Goal: Task Accomplishment & Management: Complete application form

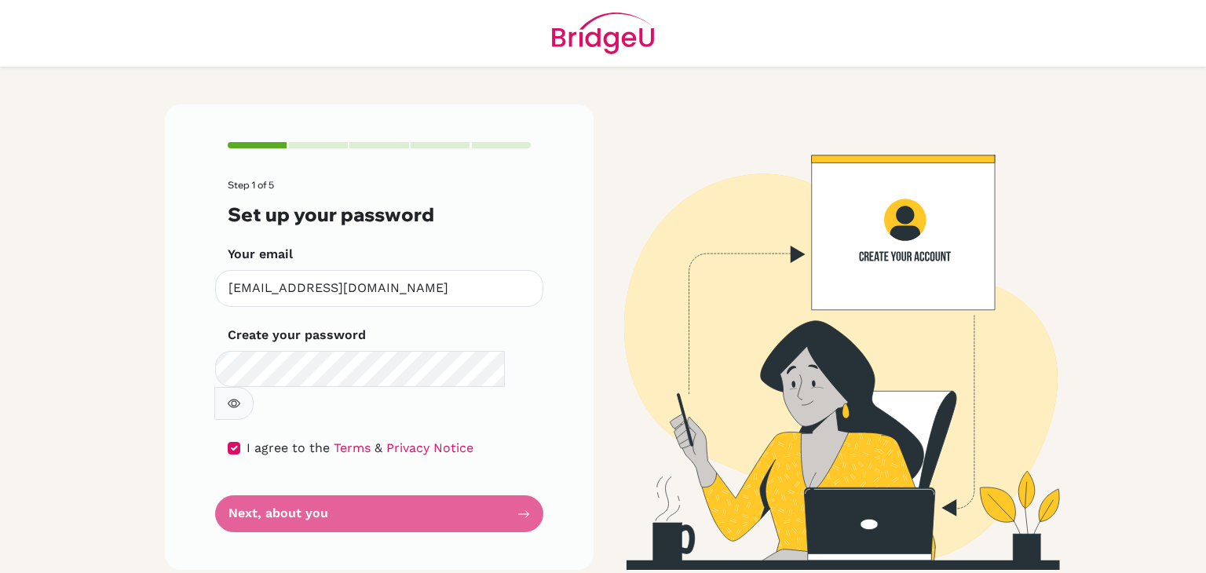
click at [38, 389] on main "Step 1 of 5 Set up your password Your email [EMAIL_ADDRESS][DOMAIN_NAME] Invali…" at bounding box center [603, 286] width 1206 height 573
click at [537, 481] on div "Step 1 of 5 Set up your password Your email [EMAIL_ADDRESS][DOMAIN_NAME] Invali…" at bounding box center [379, 336] width 429 height 465
click at [518, 478] on form "Step 1 of 5 Set up your password Your email [EMAIL_ADDRESS][DOMAIN_NAME] Invali…" at bounding box center [379, 356] width 303 height 352
click at [464, 481] on form "Step 1 of 5 Set up your password Your email [EMAIL_ADDRESS][DOMAIN_NAME] Invali…" at bounding box center [379, 356] width 303 height 352
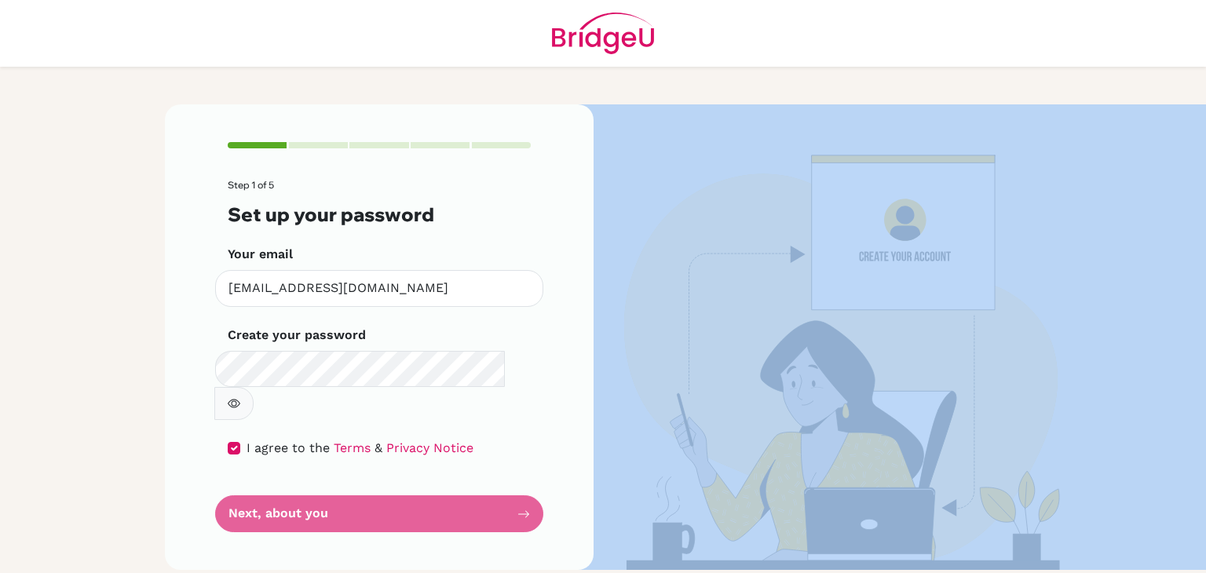
click at [464, 481] on form "Step 1 of 5 Set up your password Your email [EMAIL_ADDRESS][DOMAIN_NAME] Invali…" at bounding box center [379, 356] width 303 height 352
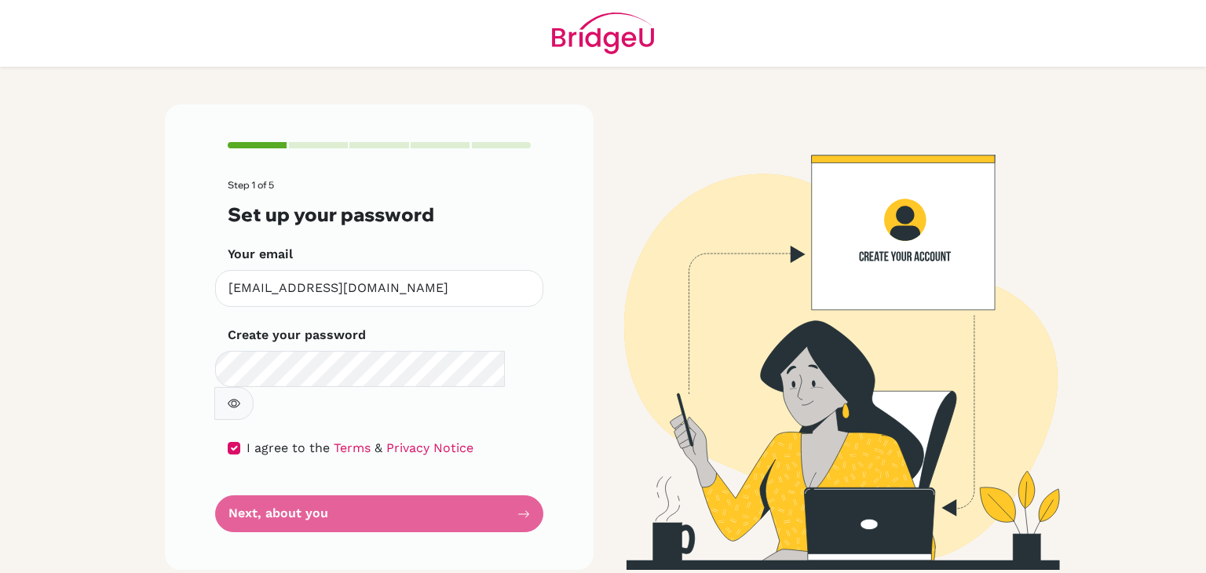
click at [159, 371] on div "Step 1 of 5 Set up your password Your email [EMAIL_ADDRESS][DOMAIN_NAME] Invali…" at bounding box center [378, 336] width 447 height 465
click at [470, 476] on form "Step 1 of 5 Set up your password Your email [EMAIL_ADDRESS][DOMAIN_NAME] Invali…" at bounding box center [379, 356] width 303 height 352
click at [469, 476] on form "Step 1 of 5 Set up your password Your email [EMAIL_ADDRESS][DOMAIN_NAME] Invali…" at bounding box center [379, 356] width 303 height 352
click at [528, 470] on form "Step 1 of 5 Set up your password Your email [EMAIL_ADDRESS][DOMAIN_NAME] Invali…" at bounding box center [379, 356] width 303 height 352
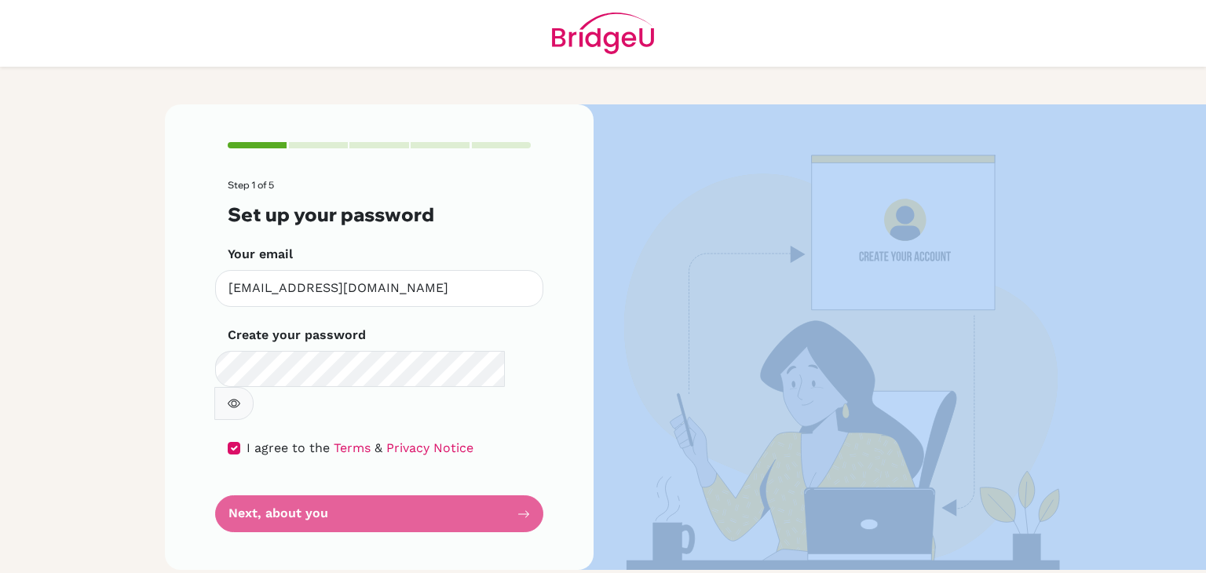
click at [528, 470] on form "Step 1 of 5 Set up your password Your email [EMAIL_ADDRESS][DOMAIN_NAME] Invali…" at bounding box center [379, 356] width 303 height 352
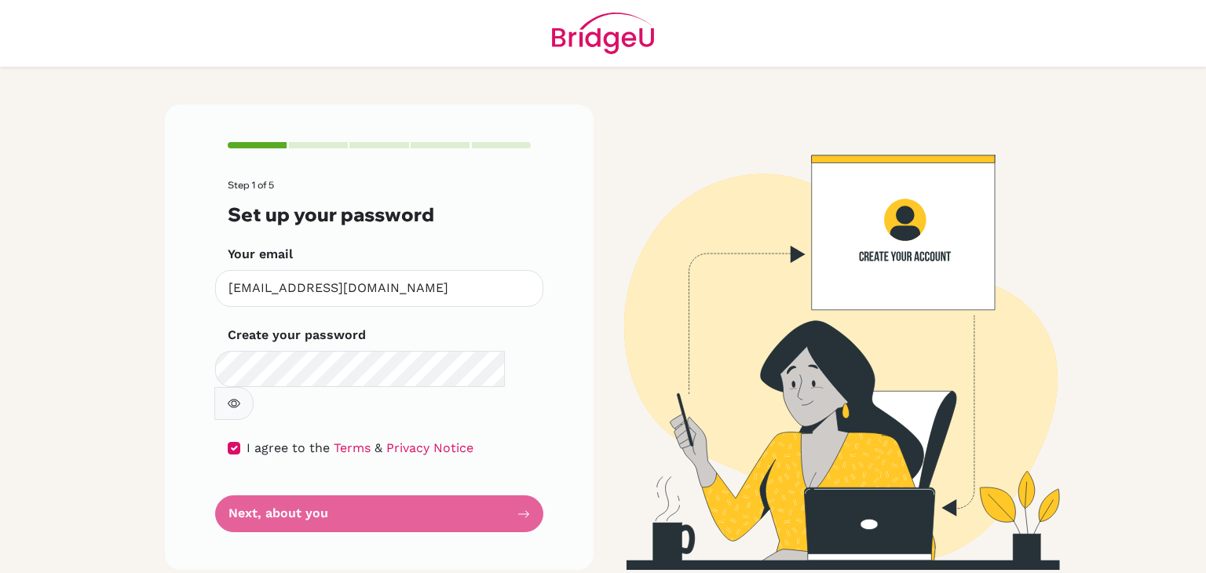
click at [0, 425] on main "Step 1 of 5 Set up your password Your email [EMAIL_ADDRESS][DOMAIN_NAME] Invali…" at bounding box center [603, 286] width 1206 height 573
click at [240, 397] on icon "button" at bounding box center [234, 403] width 13 height 13
click at [243, 439] on div "I agree to the Terms & Privacy Notice" at bounding box center [379, 448] width 303 height 19
click at [229, 442] on input "checkbox" at bounding box center [234, 448] width 13 height 13
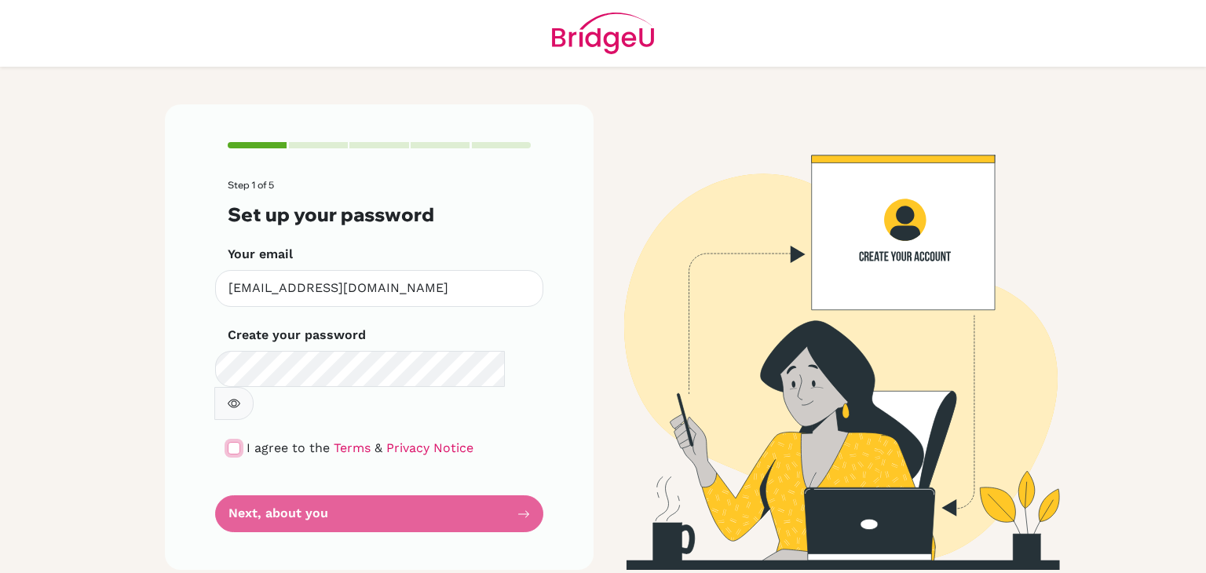
checkbox input "true"
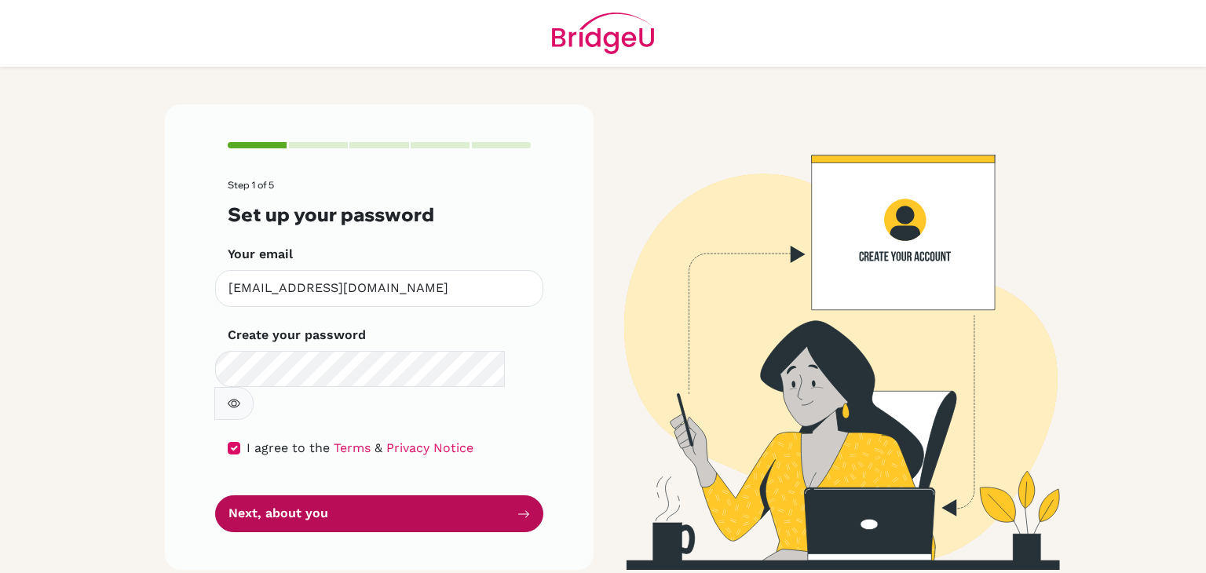
click at [492, 495] on button "Next, about you" at bounding box center [379, 513] width 328 height 37
